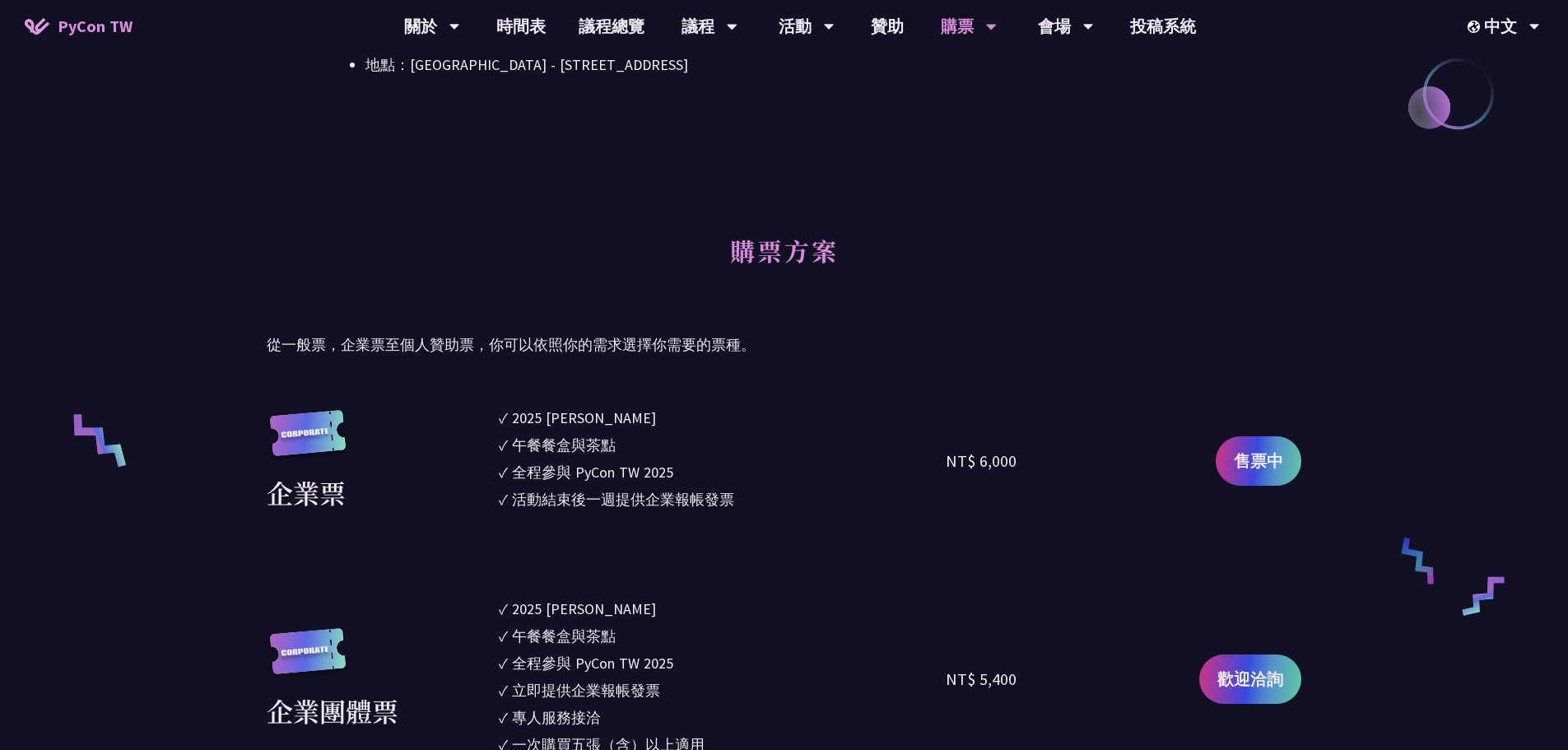
scroll to position [494, 0]
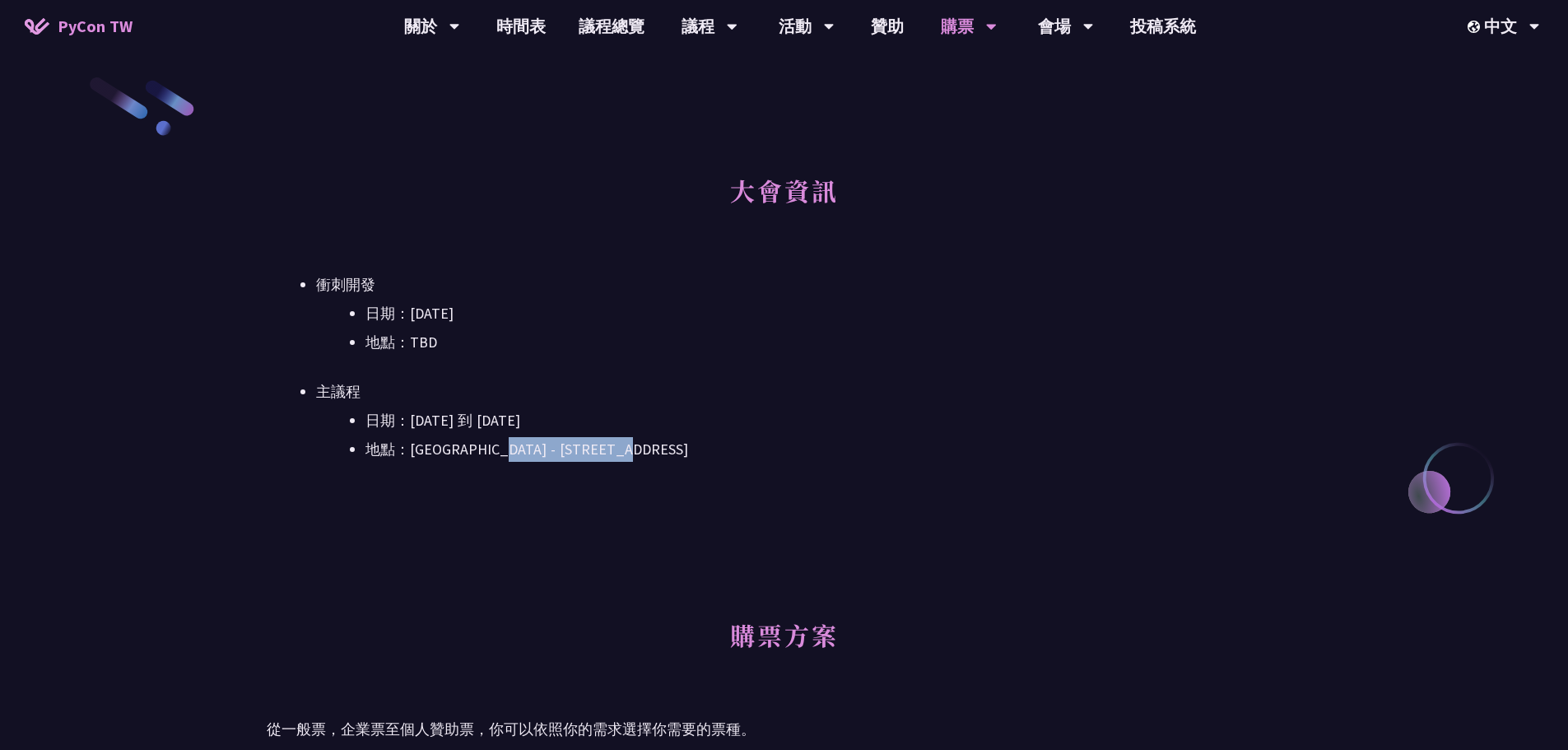
drag, startPoint x: 517, startPoint y: 448, endPoint x: 714, endPoint y: 444, distance: 197.0
click at [714, 263] on li "地點：[GEOGRAPHIC_DATA] - ​[STREET_ADDRESS]" at bounding box center [834, 449] width 936 height 25
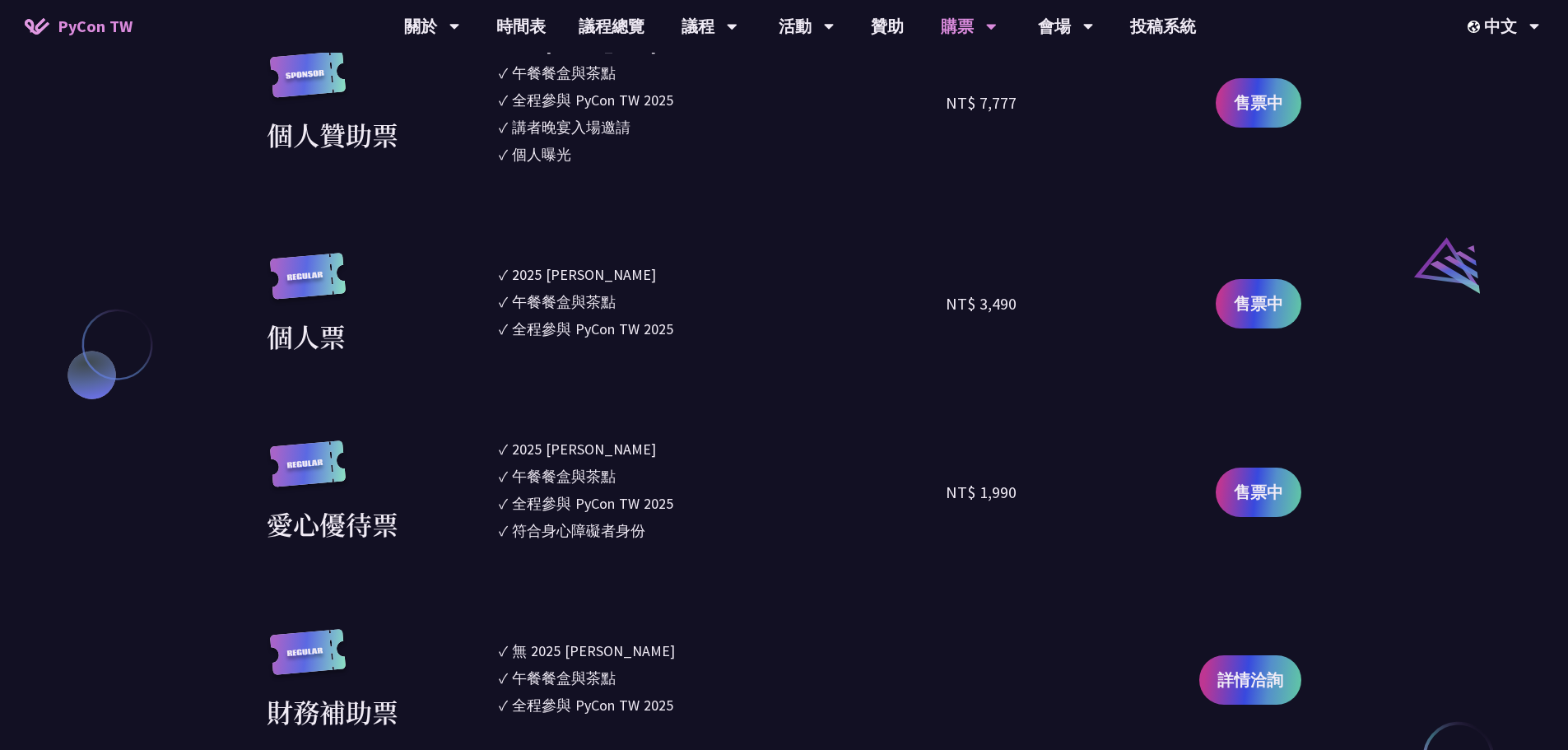
scroll to position [1701, 0]
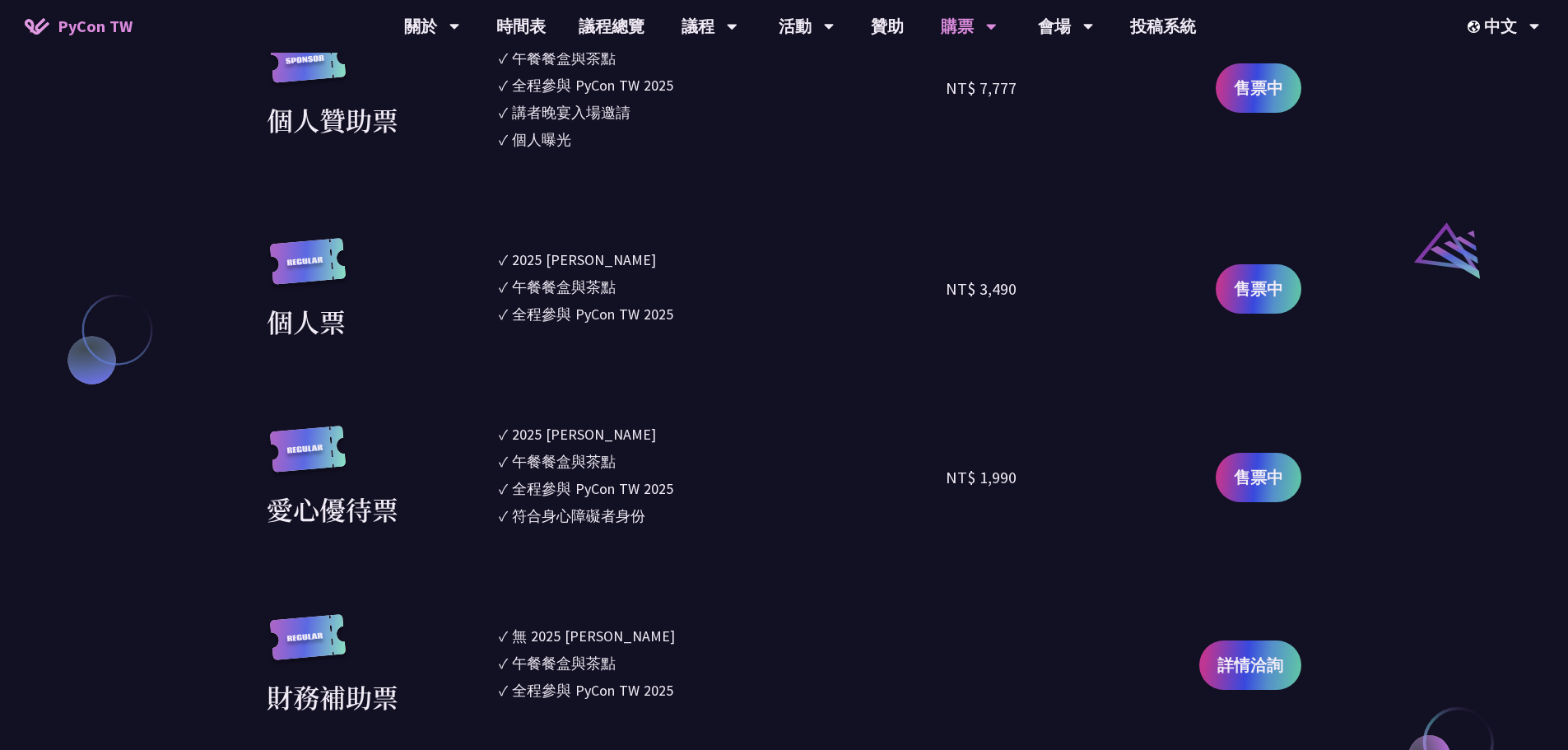
drag, startPoint x: 503, startPoint y: 249, endPoint x: 730, endPoint y: 318, distance: 237.3
click at [697, 263] on ul "✓ 2025 [PERSON_NAME]✓ 午餐餐盒與茶點 ✓ 全程參與 PyCon TW 2025" at bounding box center [723, 289] width 448 height 103
click at [714, 263] on li "✓ 全程參與 PyCon TW 2025" at bounding box center [723, 313] width 448 height 22
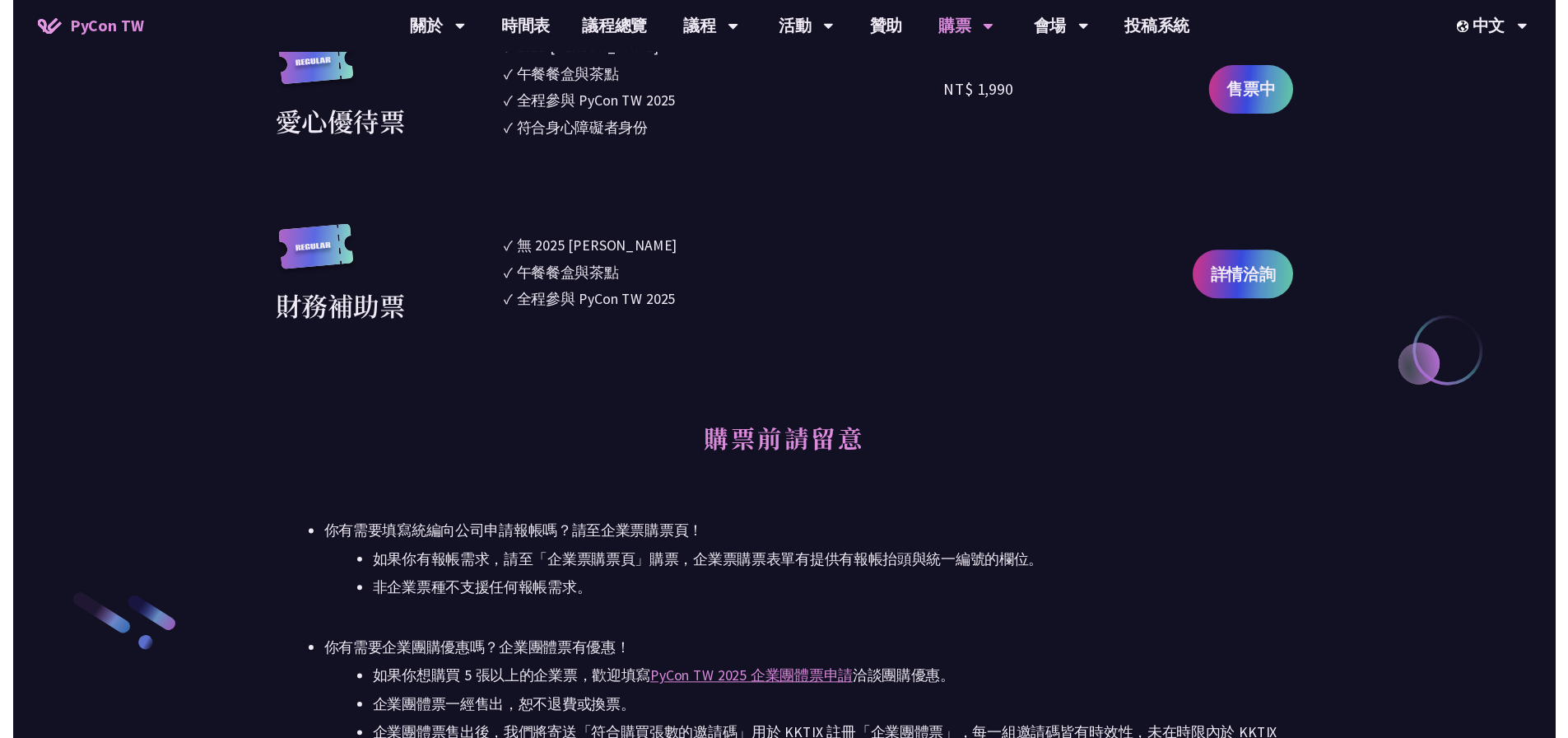
scroll to position [0, 0]
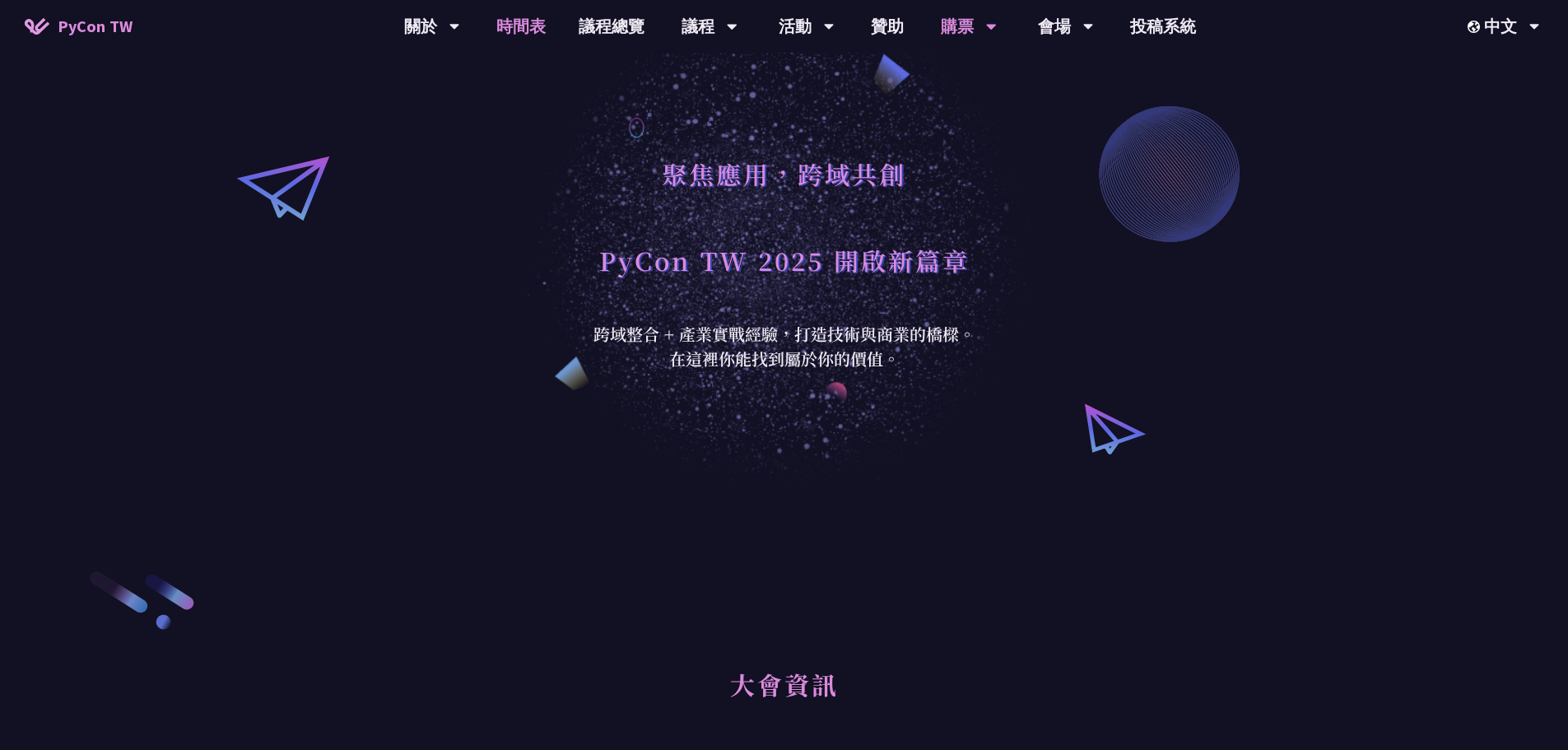
click at [523, 19] on link "時間表" at bounding box center [521, 26] width 83 height 52
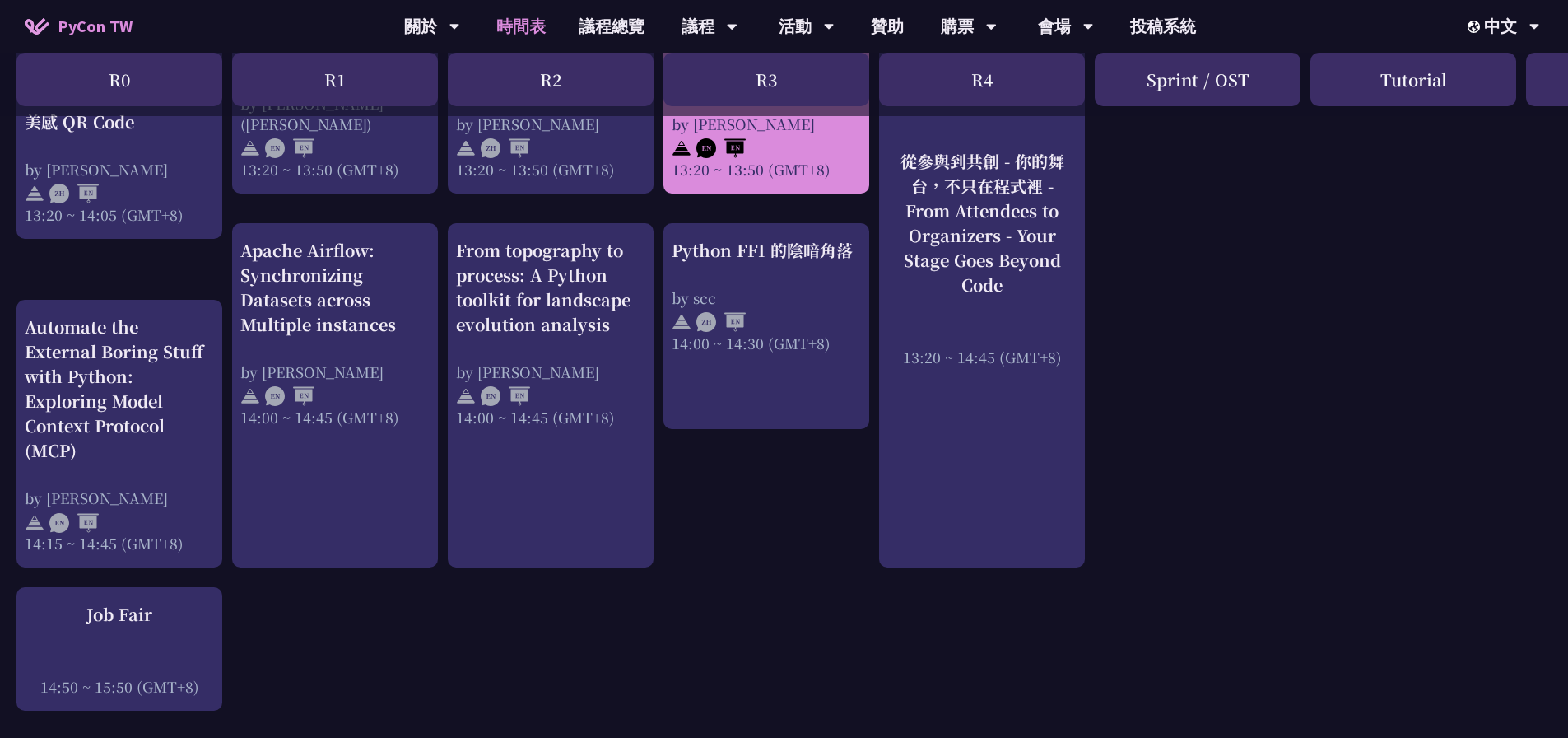
scroll to position [1537, 0]
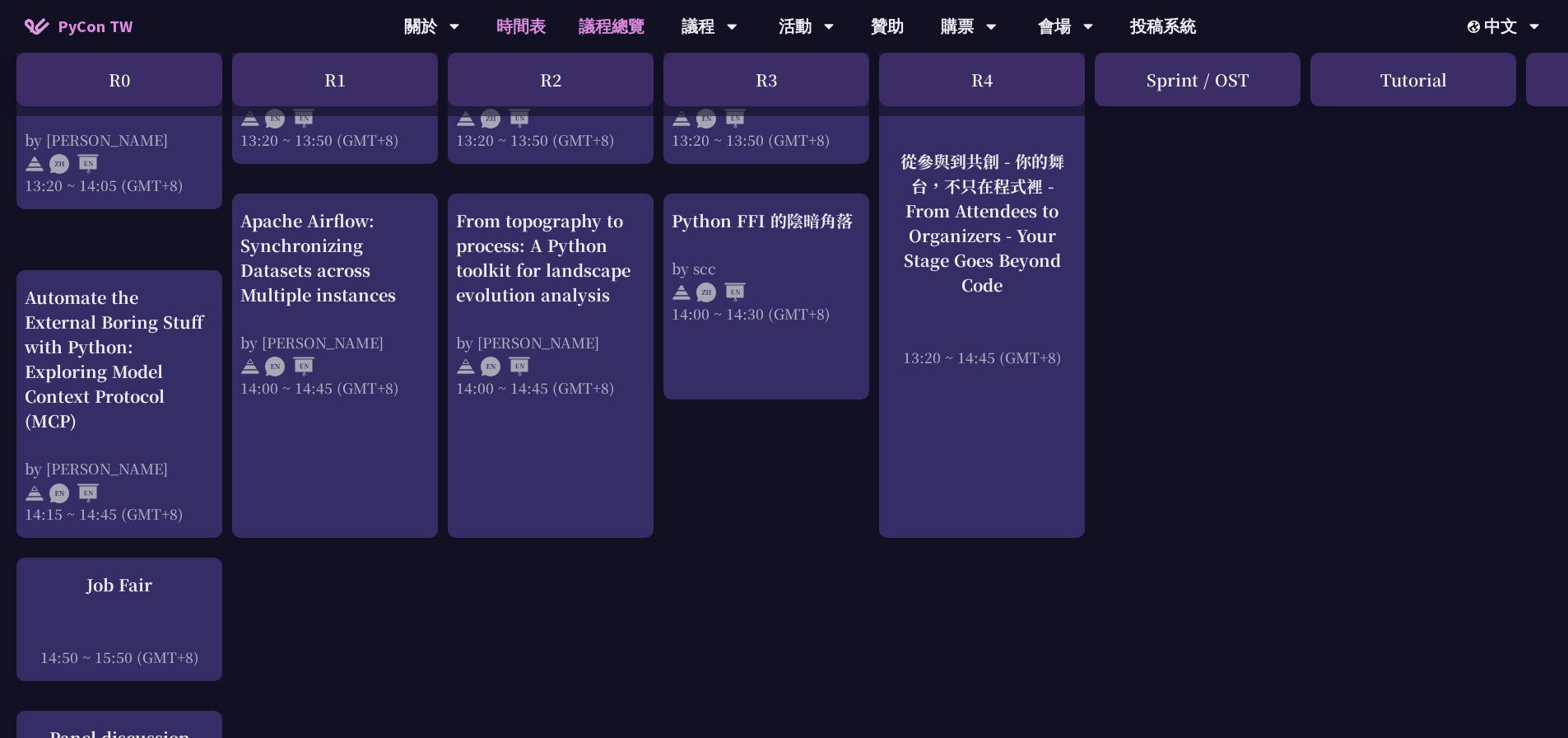
click at [610, 20] on link "議程總覽" at bounding box center [611, 26] width 99 height 53
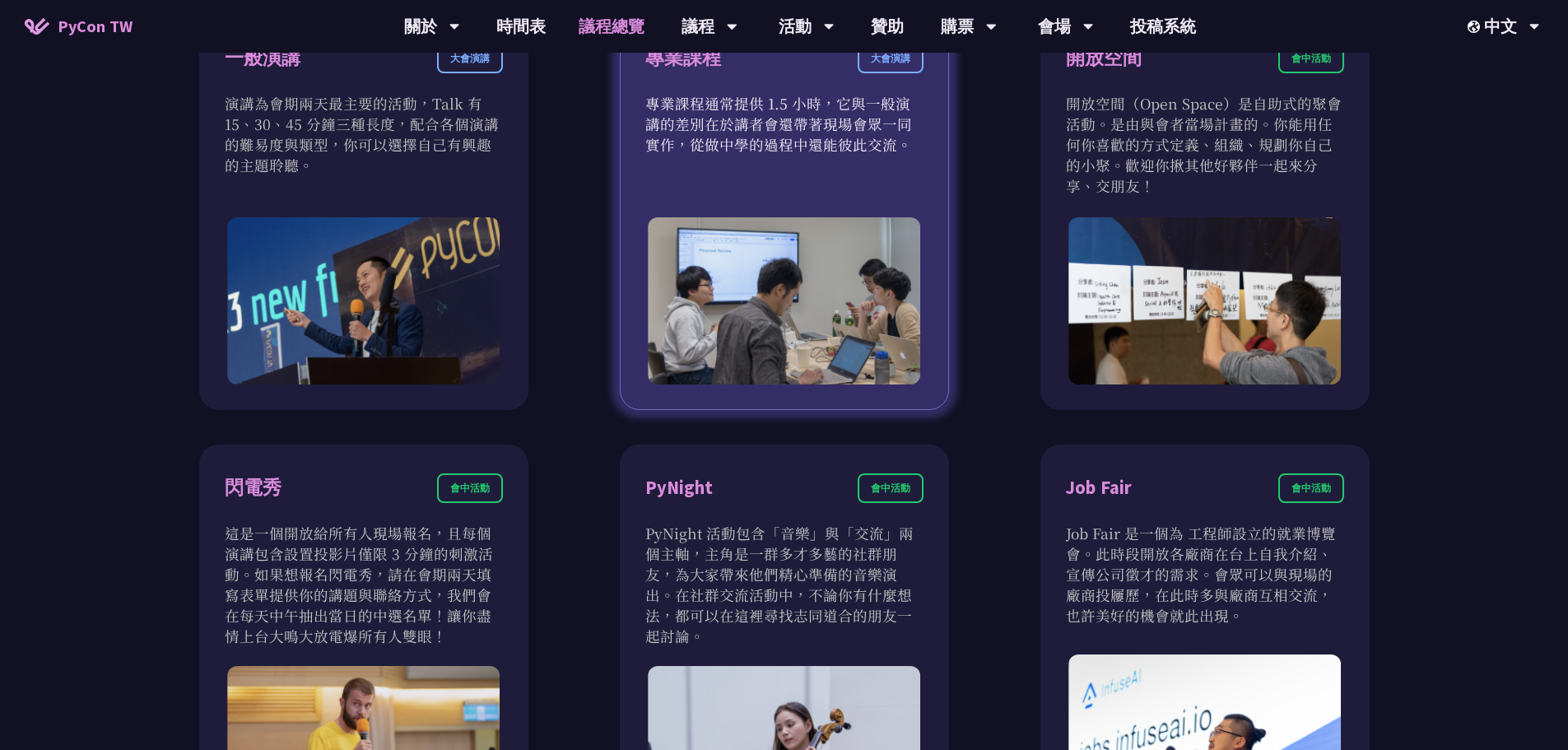
scroll to position [1097, 0]
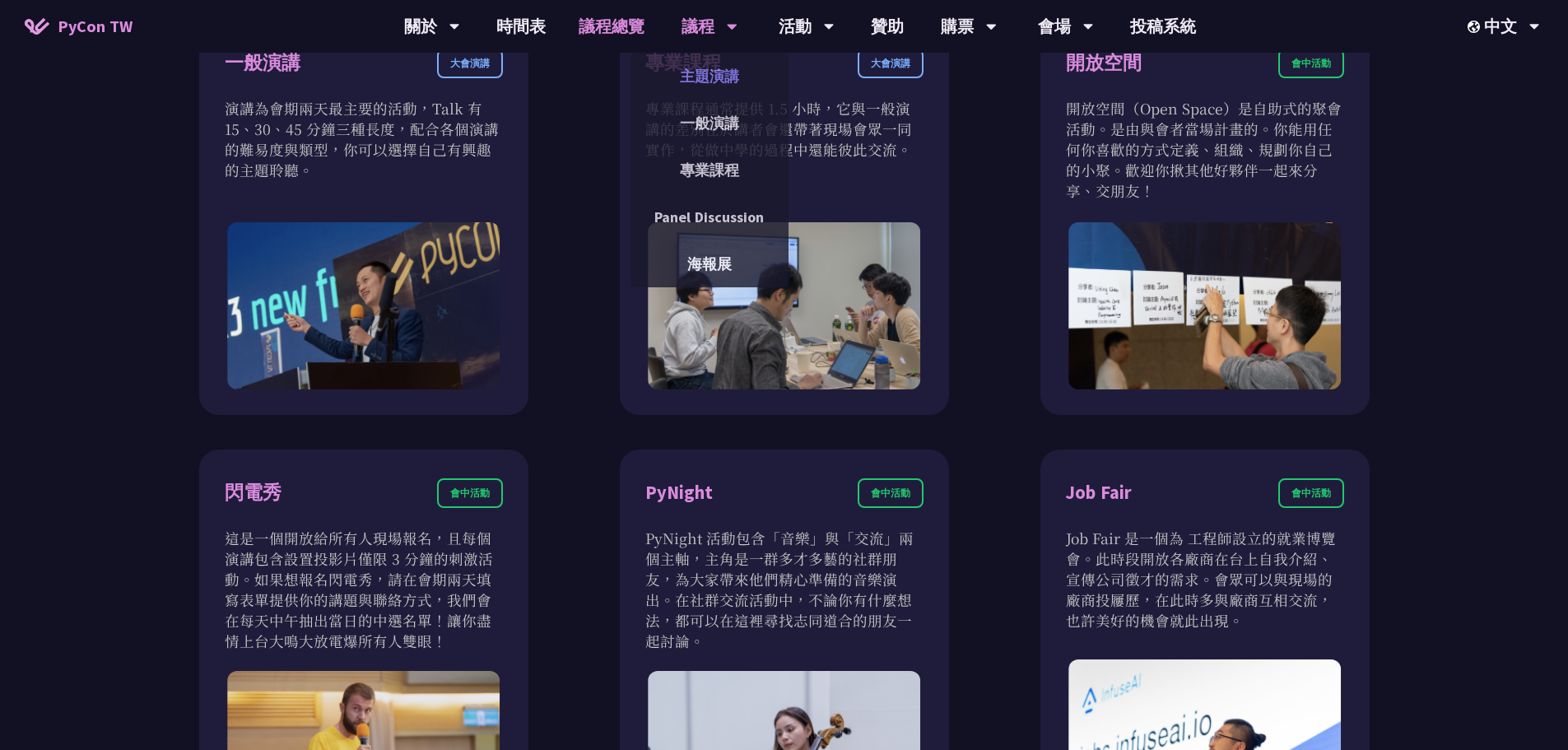
click at [707, 65] on link "主題演講" at bounding box center [710, 76] width 158 height 38
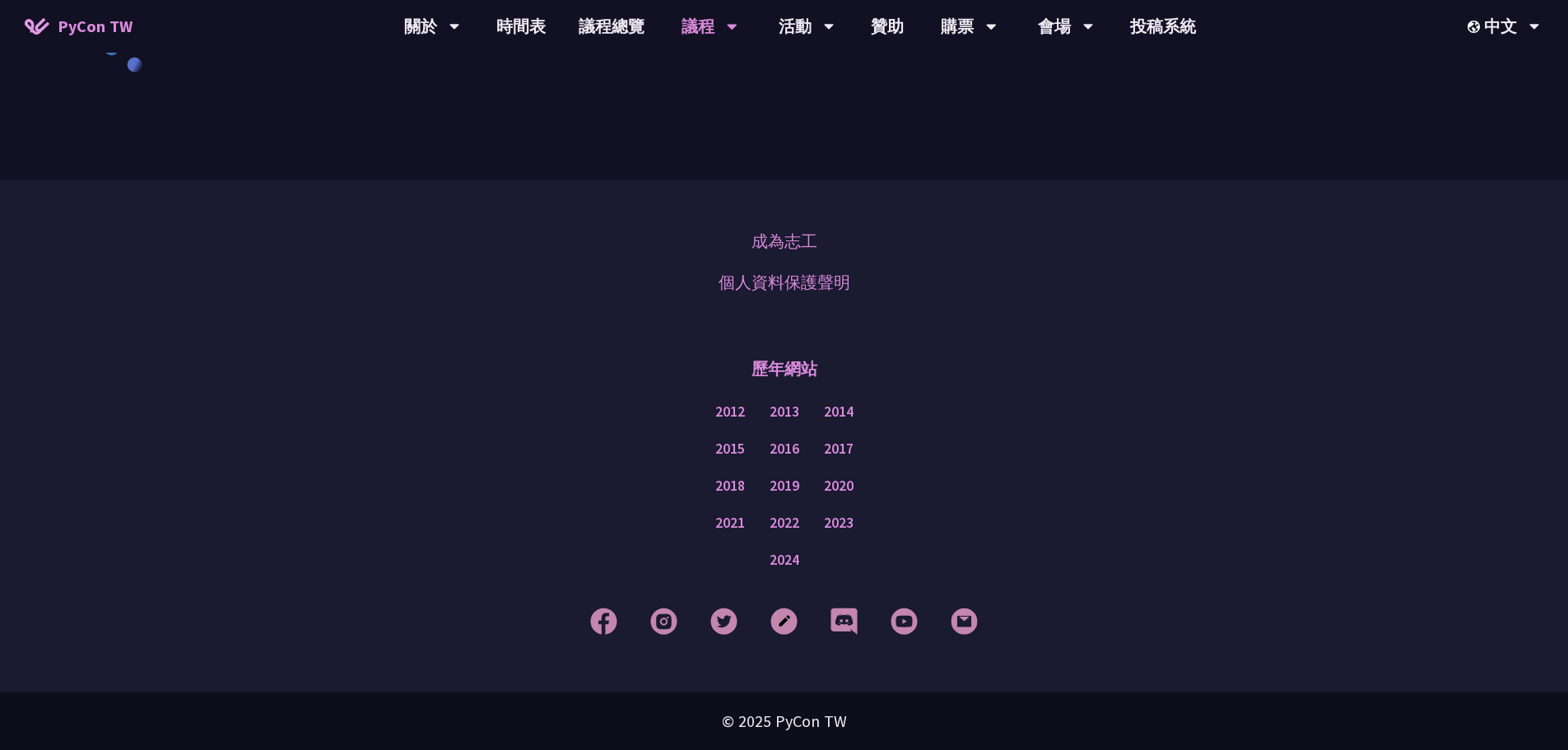
scroll to position [2867, 0]
click at [694, 128] on link "一般演講" at bounding box center [710, 123] width 158 height 38
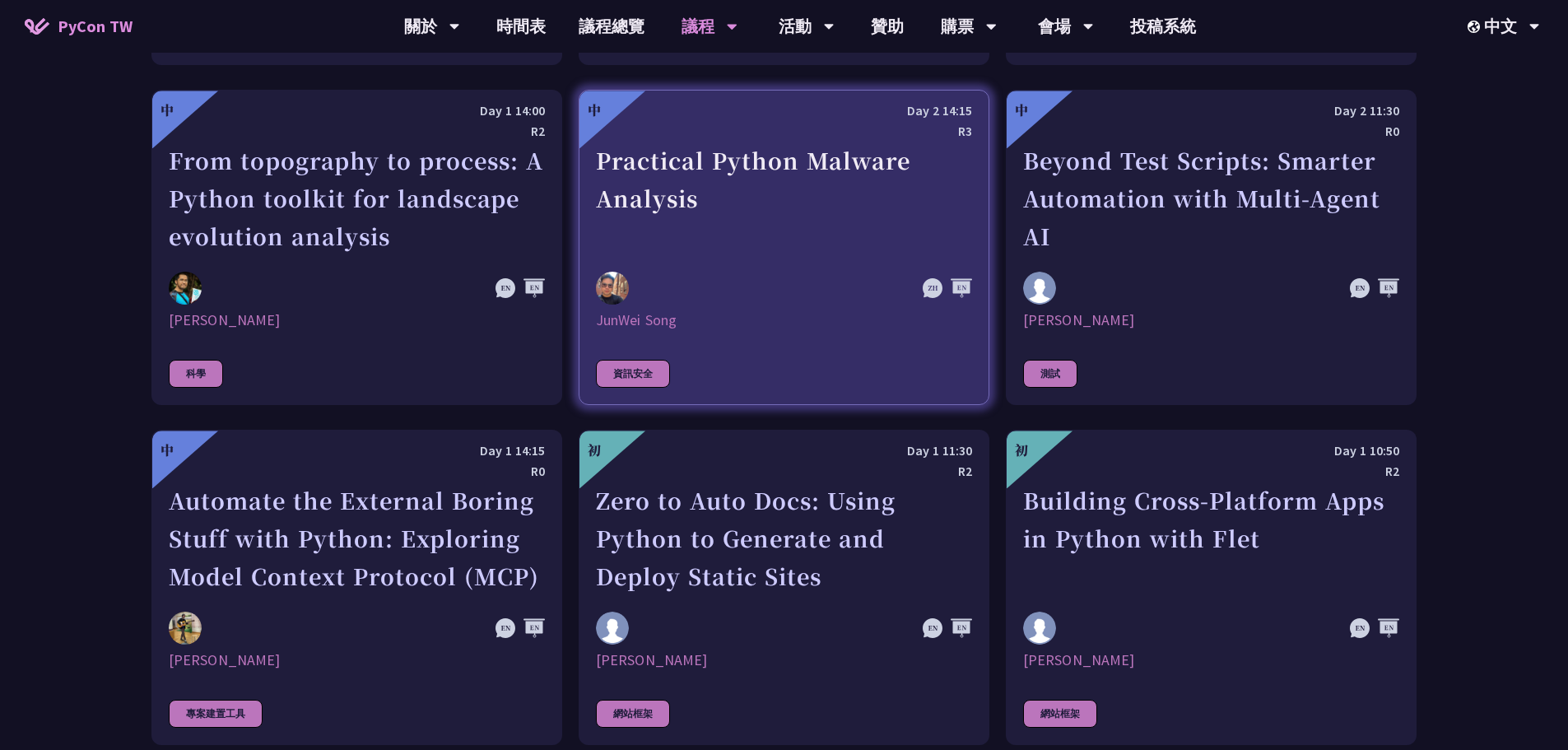
scroll to position [4279, 0]
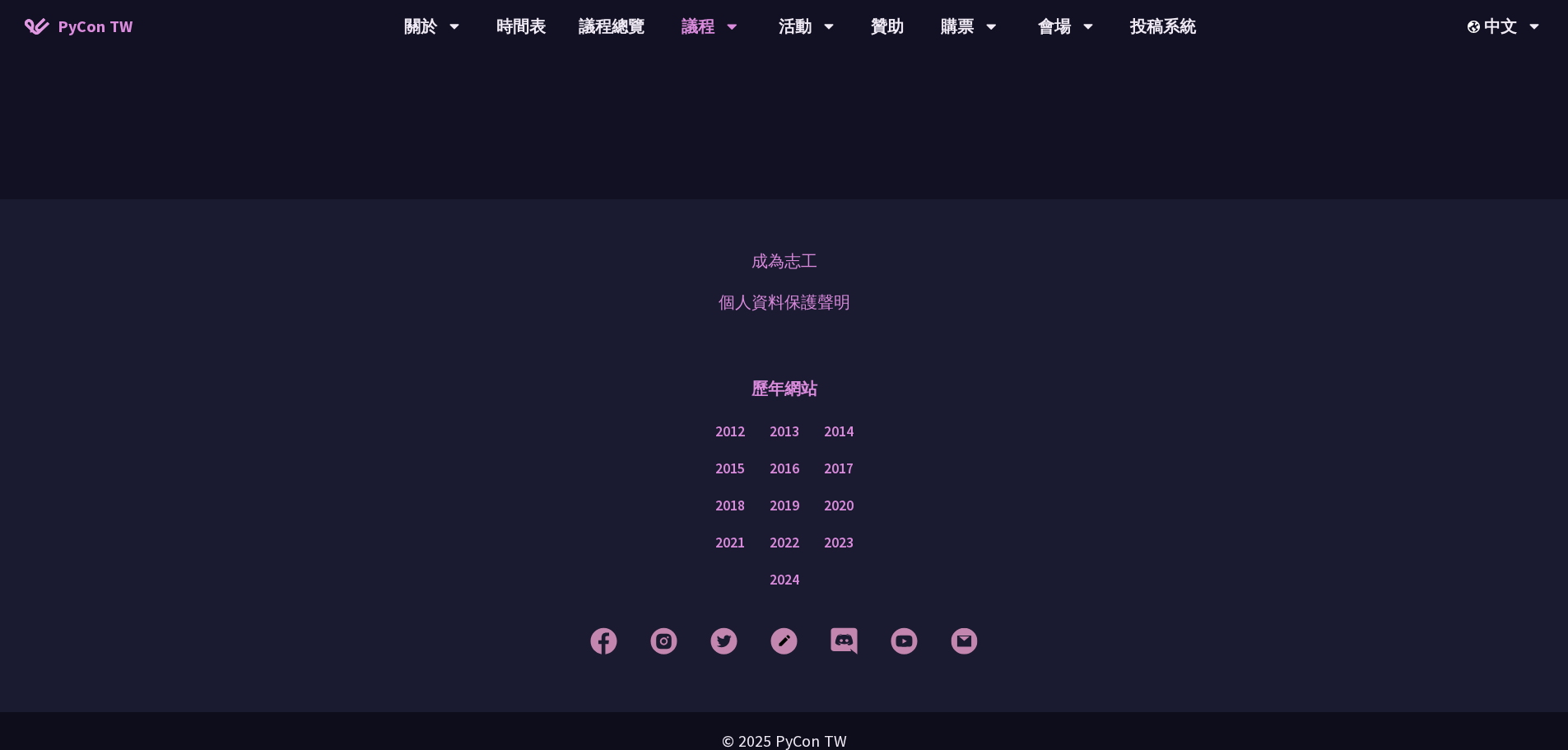
drag, startPoint x: 1141, startPoint y: 530, endPoint x: 920, endPoint y: 52, distance: 526.6
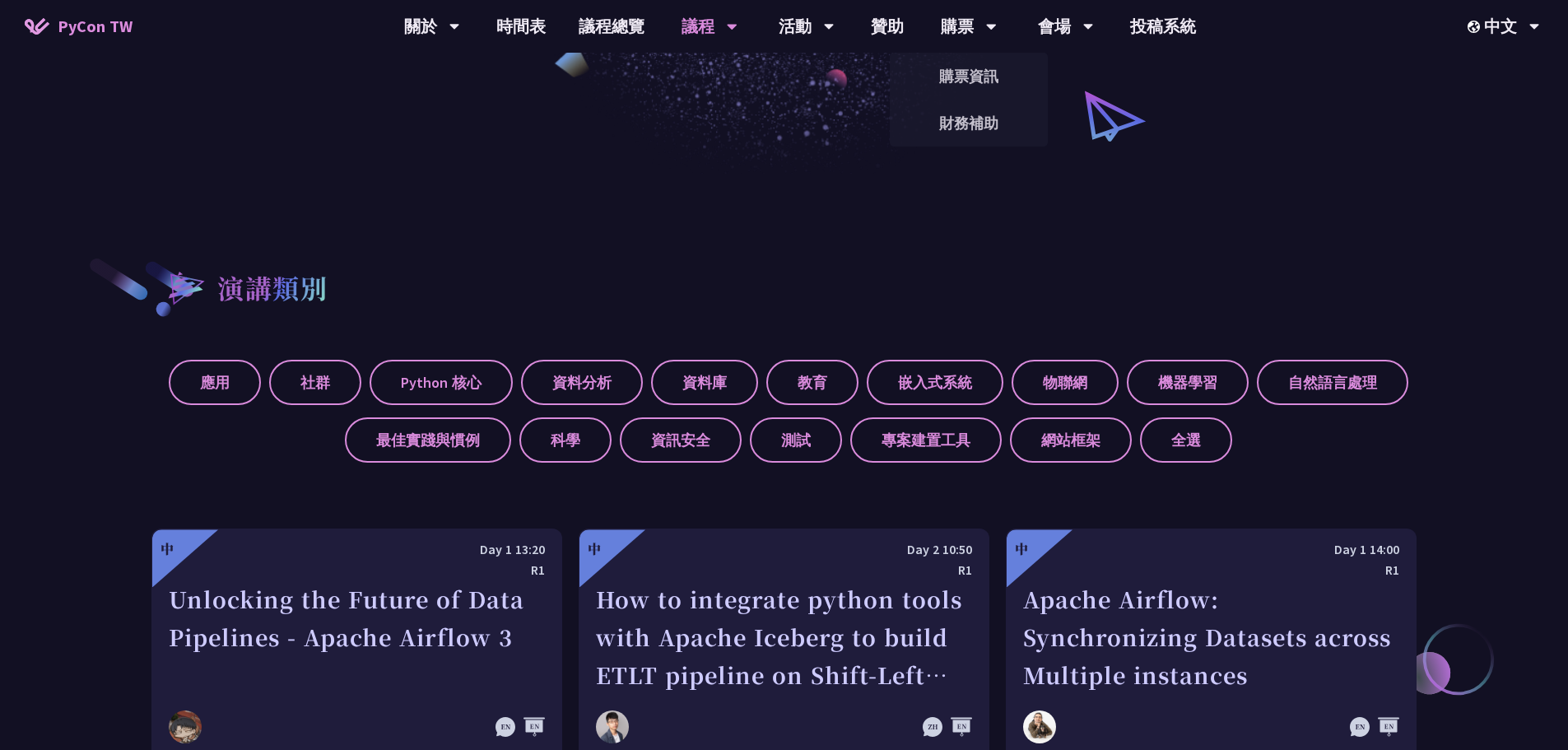
scroll to position [0, 0]
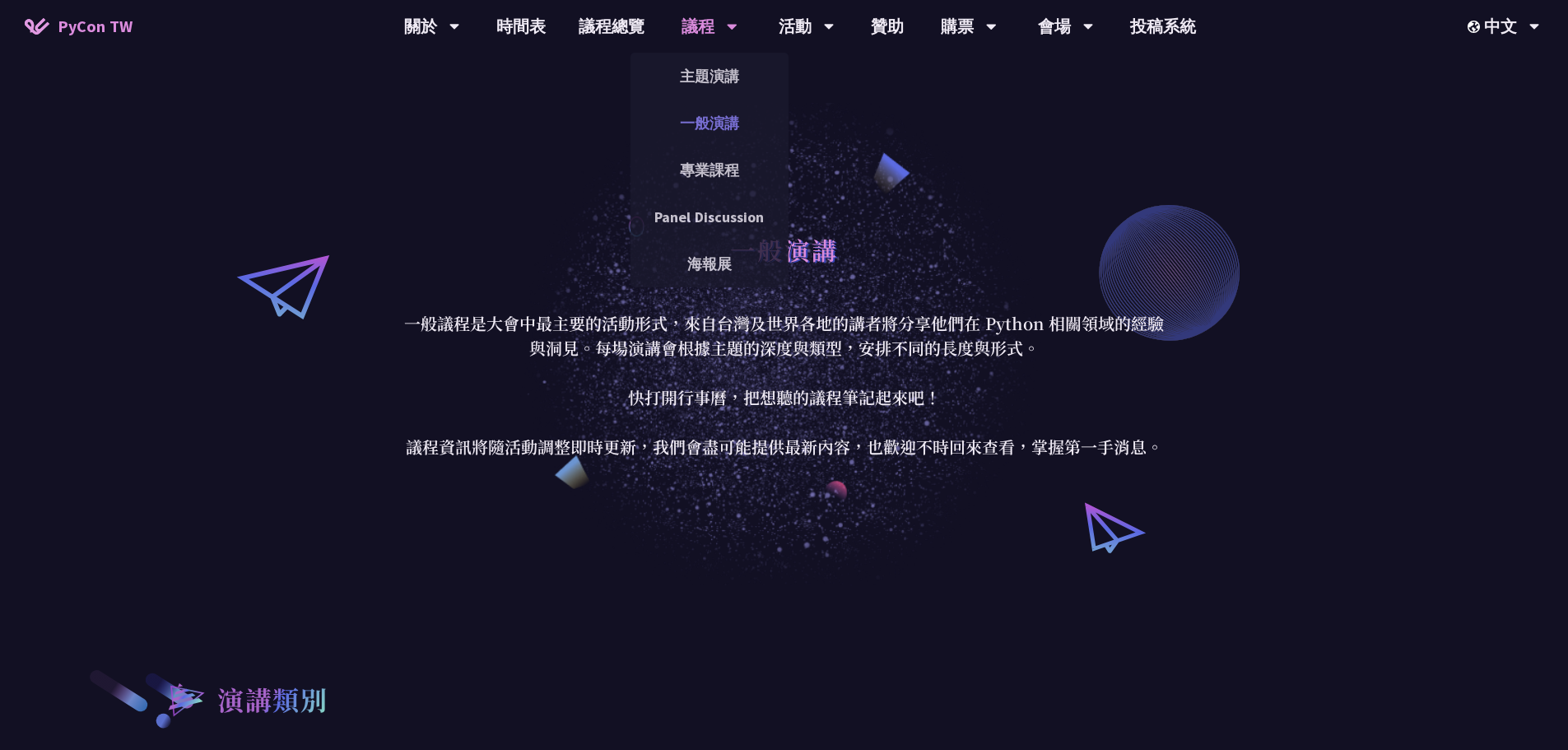
click at [666, 110] on link "一般演講" at bounding box center [710, 123] width 158 height 38
click at [712, 68] on link "主題演講" at bounding box center [710, 76] width 158 height 38
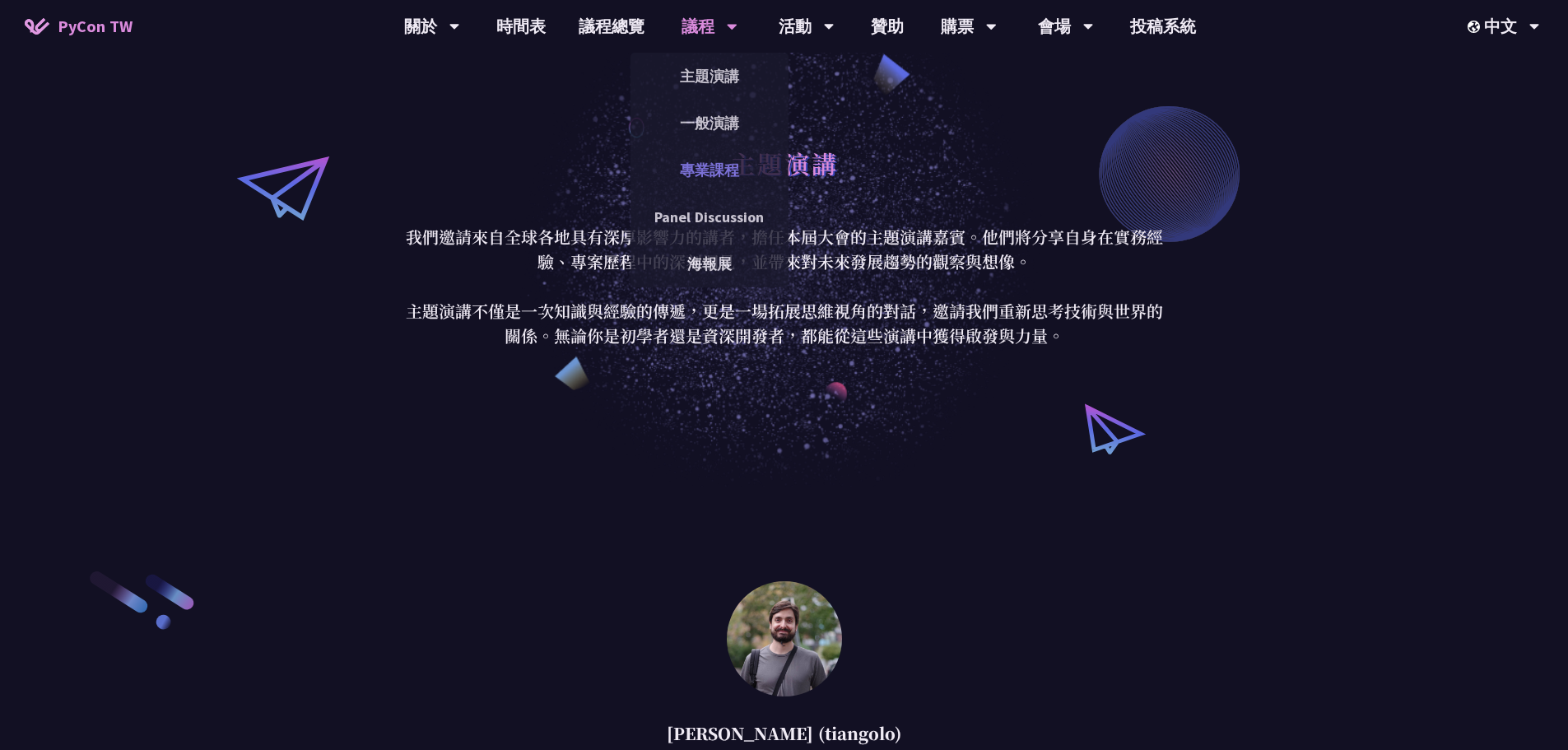
click at [690, 164] on link "專業課程" at bounding box center [710, 169] width 158 height 38
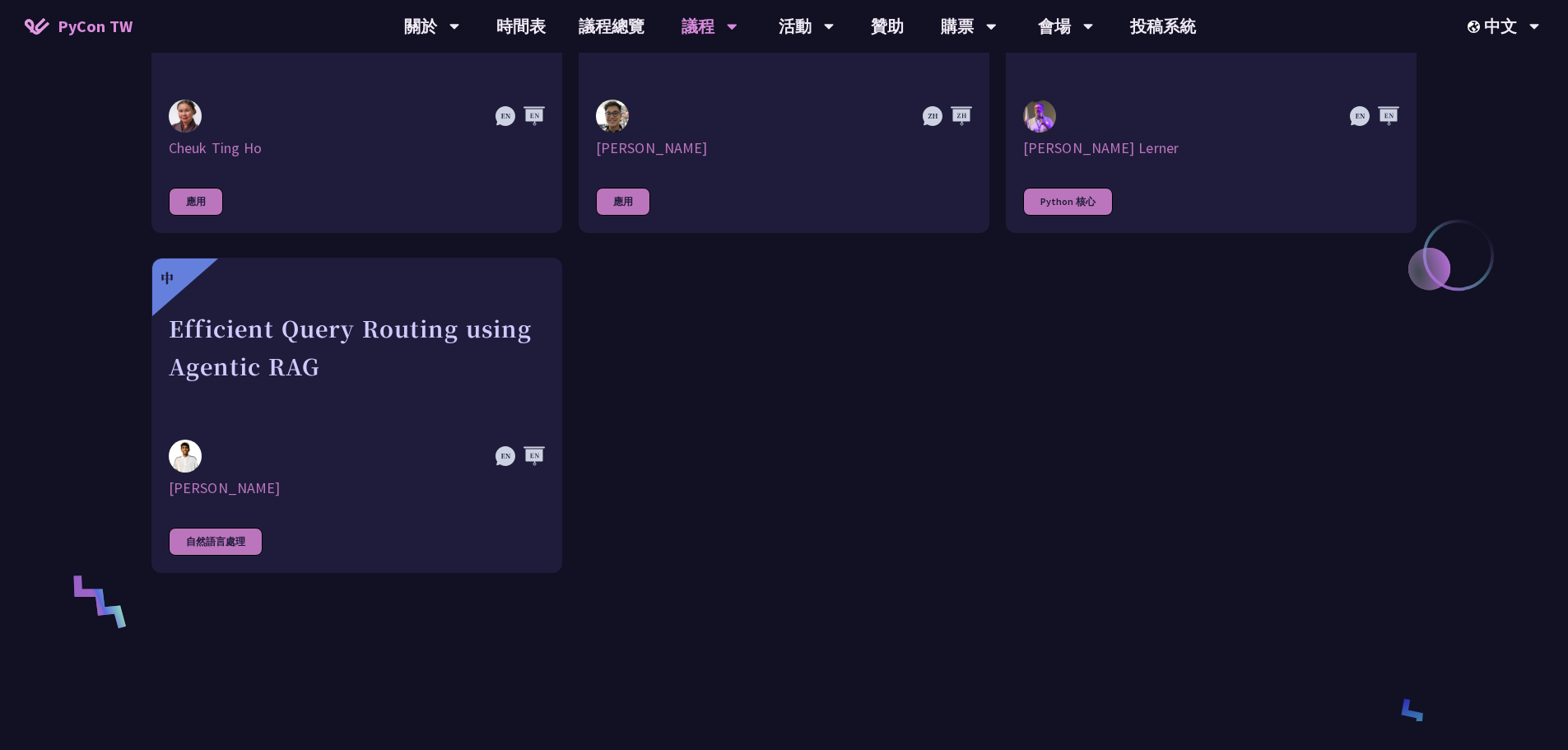
scroll to position [878, 0]
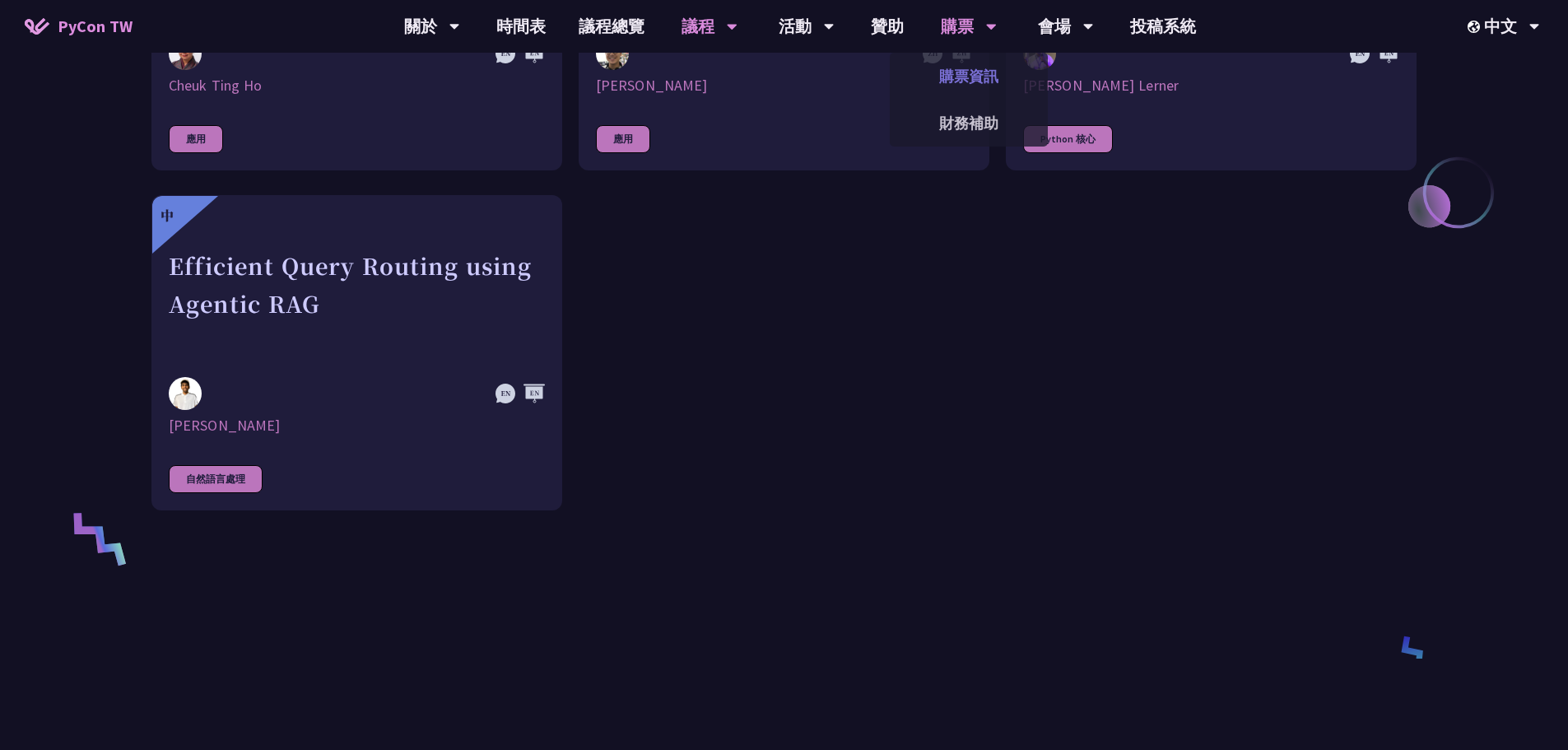
click at [714, 71] on link "購票資訊" at bounding box center [969, 76] width 158 height 38
